Goal: Task Accomplishment & Management: Manage account settings

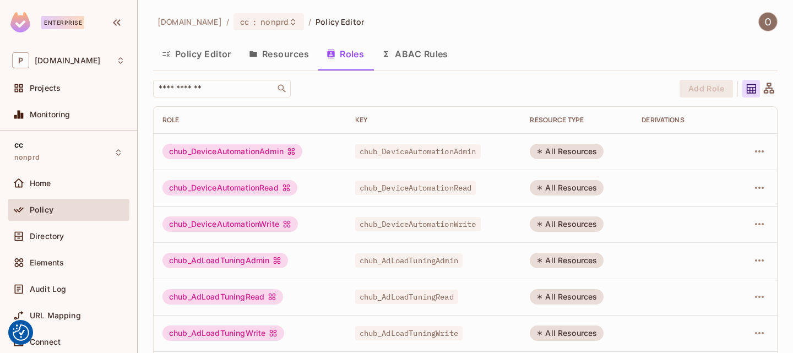
scroll to position [46, 0]
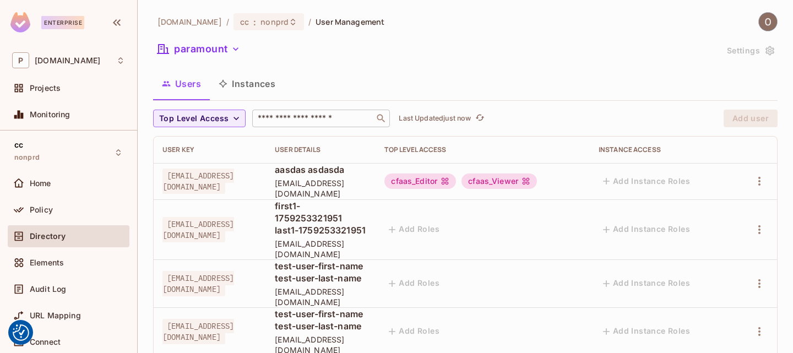
click at [298, 123] on input "text" at bounding box center [313, 118] width 116 height 11
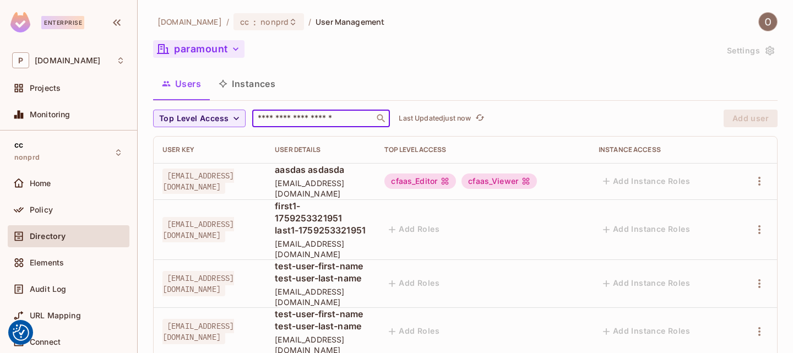
click at [221, 46] on button "paramount" at bounding box center [198, 49] width 91 height 18
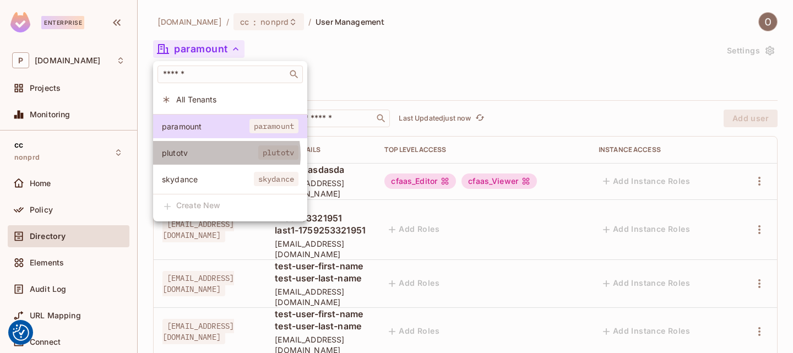
click at [217, 155] on span "plutotv" at bounding box center [210, 153] width 96 height 10
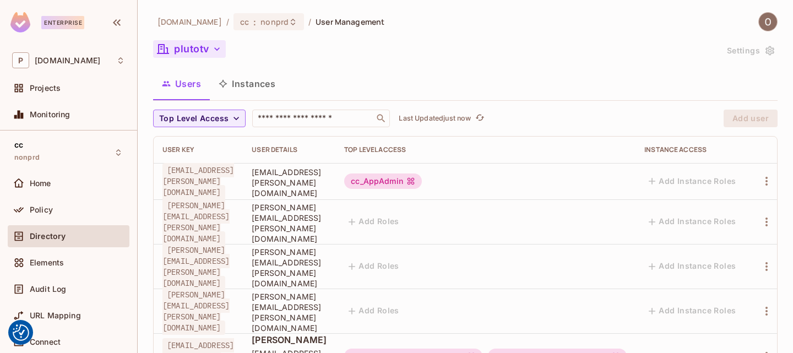
click at [215, 47] on icon "button" at bounding box center [216, 48] width 11 height 11
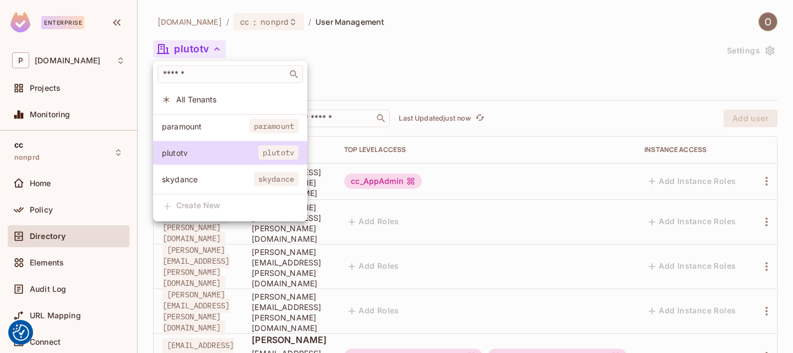
click at [200, 129] on span "paramount" at bounding box center [206, 126] width 88 height 10
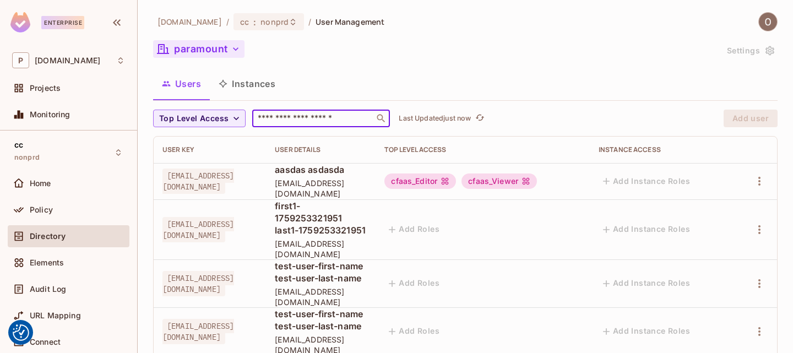
click at [291, 118] on input "text" at bounding box center [313, 118] width 116 height 11
paste input "**********"
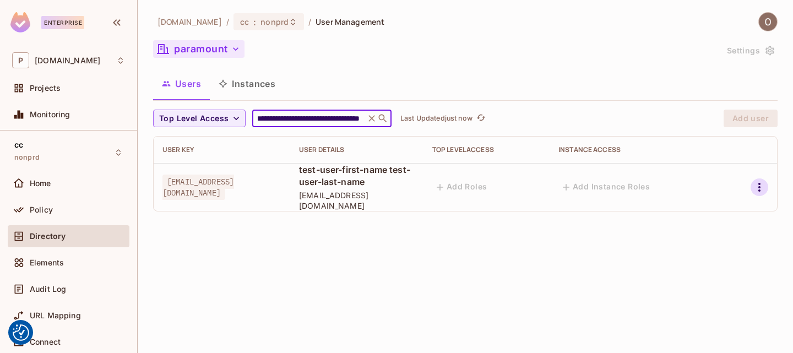
type input "**********"
click at [760, 187] on icon "button" at bounding box center [758, 187] width 13 height 13
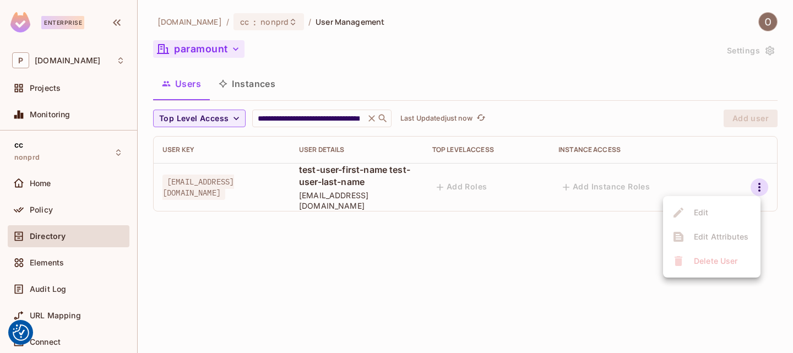
click at [718, 238] on ul "Edit Edit Attributes Delete User" at bounding box center [711, 236] width 97 height 81
click at [707, 216] on ul "Edit Edit Attributes Delete User" at bounding box center [711, 236] width 97 height 81
click at [638, 189] on div at bounding box center [396, 176] width 793 height 353
click at [414, 193] on span "test-user-175943444512347@example.com" at bounding box center [357, 200] width 116 height 21
click at [335, 175] on td "test-user-first-name test-user-last-name test-user-175943444512347@example.com" at bounding box center [356, 187] width 133 height 48
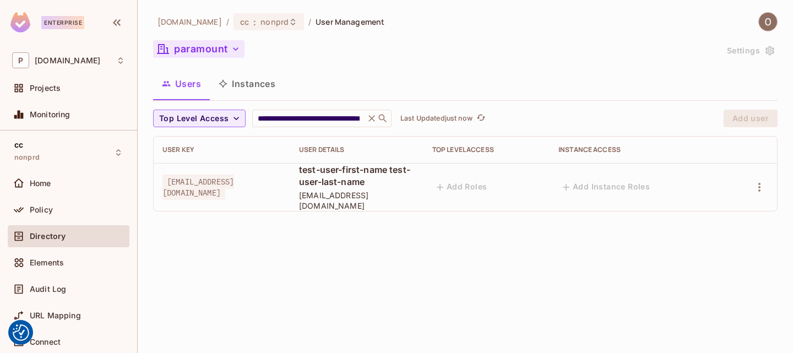
click at [395, 185] on span "test-user-first-name test-user-last-name" at bounding box center [357, 175] width 116 height 24
click at [352, 212] on div "**********" at bounding box center [465, 165] width 624 height 111
click at [761, 192] on icon "button" at bounding box center [758, 187] width 13 height 13
drag, startPoint x: 541, startPoint y: 302, endPoint x: 528, endPoint y: 315, distance: 17.9
click at [534, 310] on div at bounding box center [396, 176] width 793 height 353
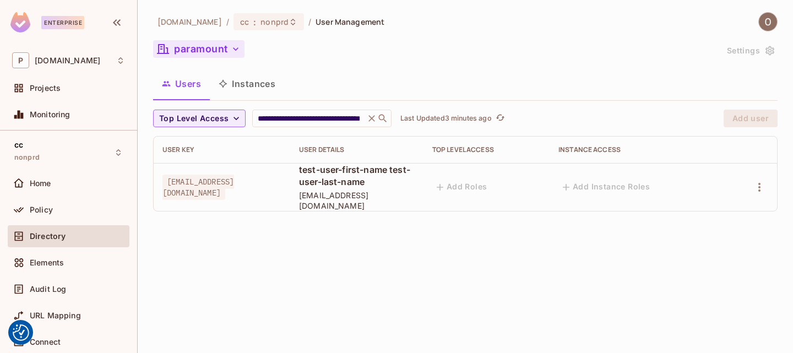
click at [226, 49] on button "paramount" at bounding box center [198, 49] width 91 height 18
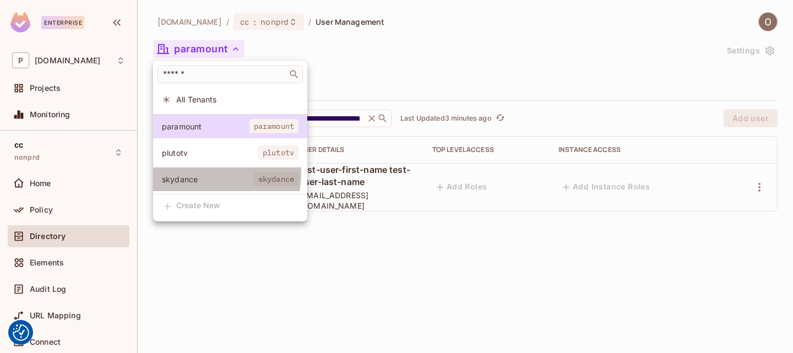
click at [190, 173] on li "skydance skydance" at bounding box center [230, 179] width 154 height 24
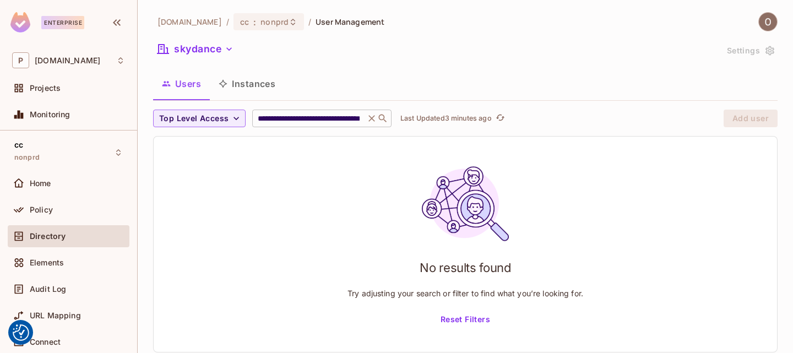
click at [370, 116] on icon at bounding box center [371, 118] width 11 height 11
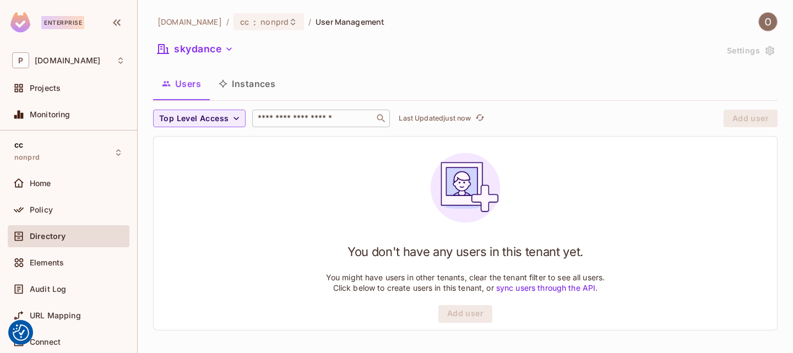
click at [345, 115] on input "text" at bounding box center [313, 118] width 116 height 11
click at [223, 47] on button "skydance" at bounding box center [195, 49] width 85 height 18
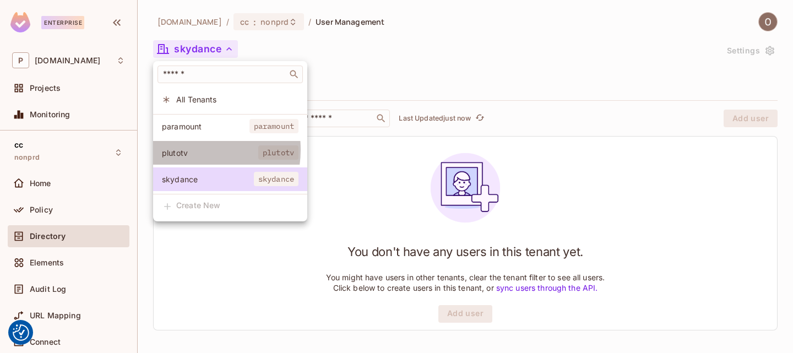
click at [191, 150] on span "plutotv" at bounding box center [210, 153] width 96 height 10
